Goal: Transaction & Acquisition: Purchase product/service

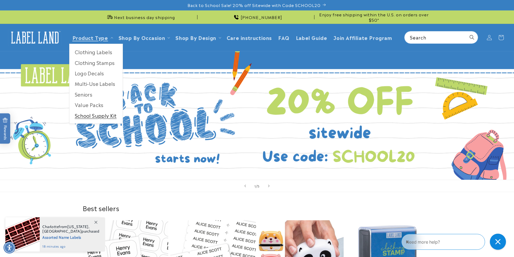
click at [98, 119] on link "School Supply Kit" at bounding box center [95, 115] width 53 height 10
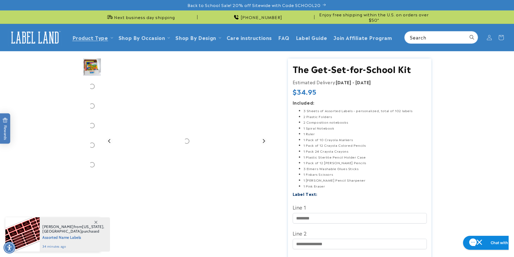
click at [340, 71] on h1 "The Get-Set-for-School Kit" at bounding box center [360, 68] width 134 height 11
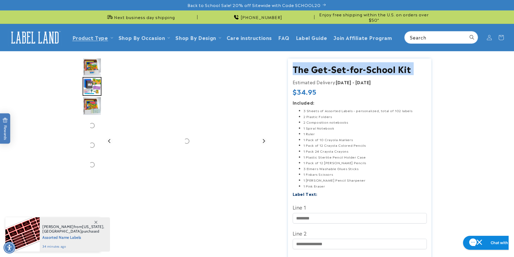
click at [340, 71] on h1 "The Get-Set-for-School Kit" at bounding box center [360, 68] width 134 height 11
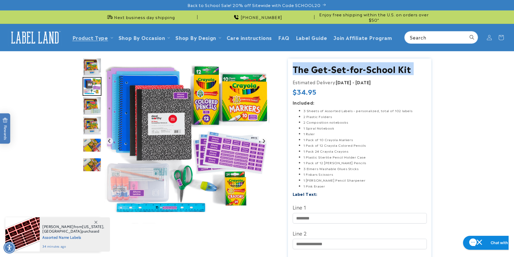
copy section "The Get-Set-for-School Kit The Get-Set-for-School Kit"
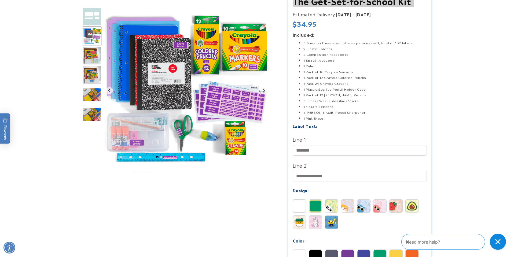
scroll to position [72, 0]
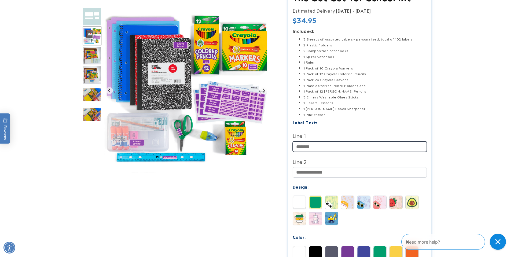
click at [350, 149] on input "Line 1" at bounding box center [360, 146] width 134 height 10
type input "******"
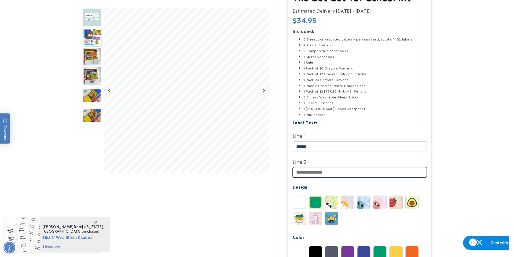
click at [324, 175] on input "Line 2" at bounding box center [360, 172] width 134 height 10
type input "**********"
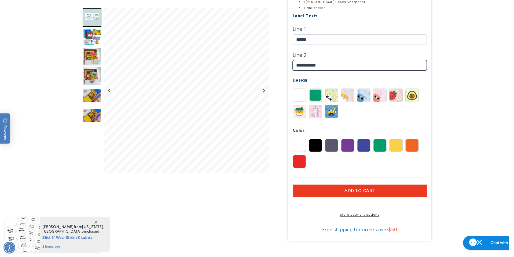
scroll to position [186, 0]
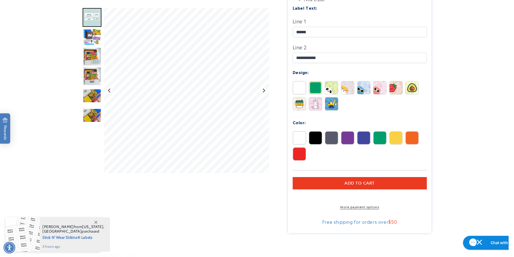
click at [345, 182] on span "Add to cart" at bounding box center [359, 183] width 30 height 5
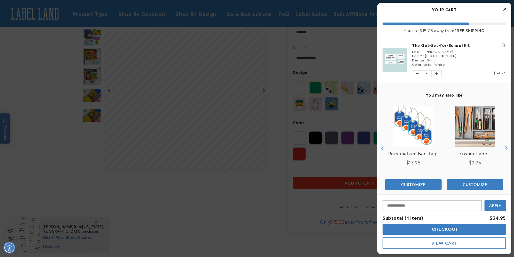
click at [459, 231] on button "Checkout" at bounding box center [443, 229] width 123 height 11
